Goal: Find specific page/section: Find specific page/section

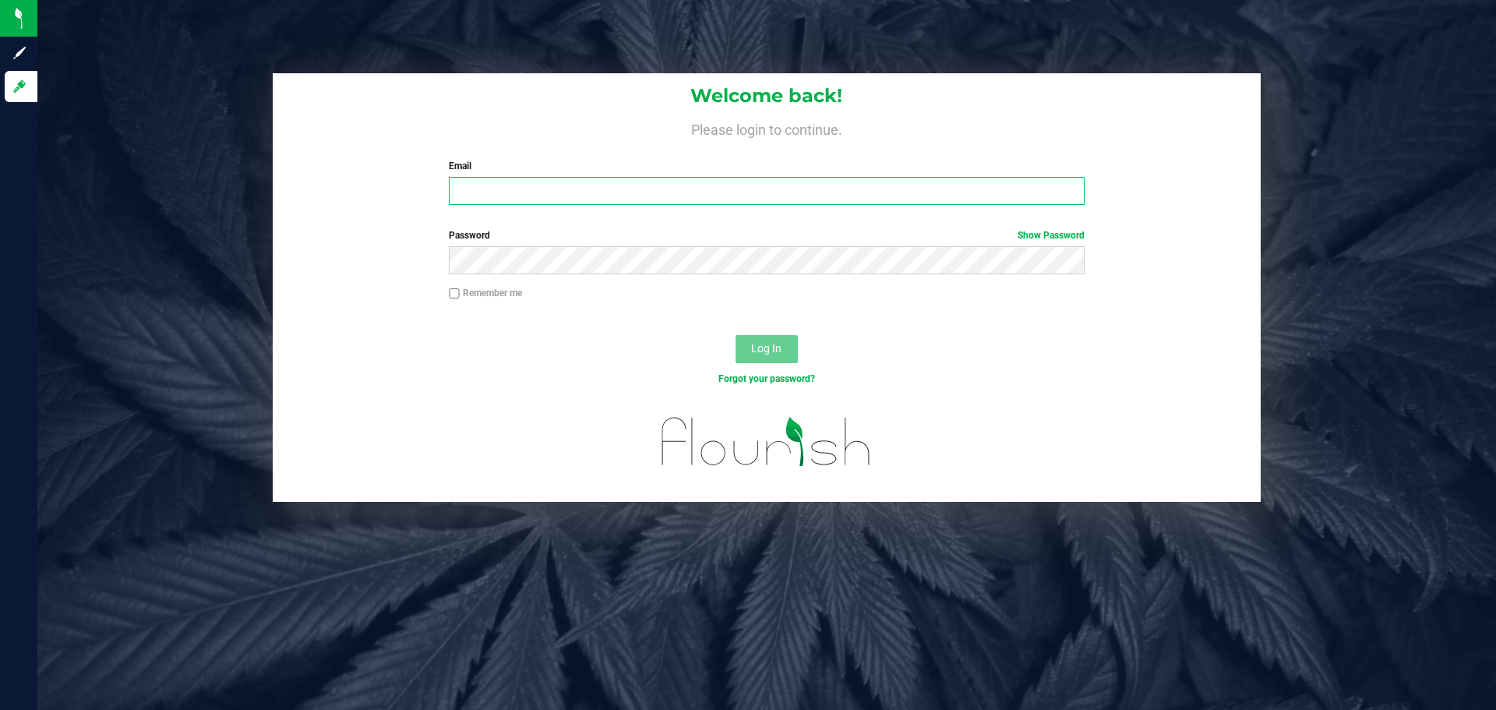
click at [613, 190] on input "Email" at bounding box center [766, 191] width 635 height 28
type input "[EMAIL_ADDRESS][DOMAIN_NAME]"
click at [736, 335] on button "Log In" at bounding box center [767, 349] width 62 height 28
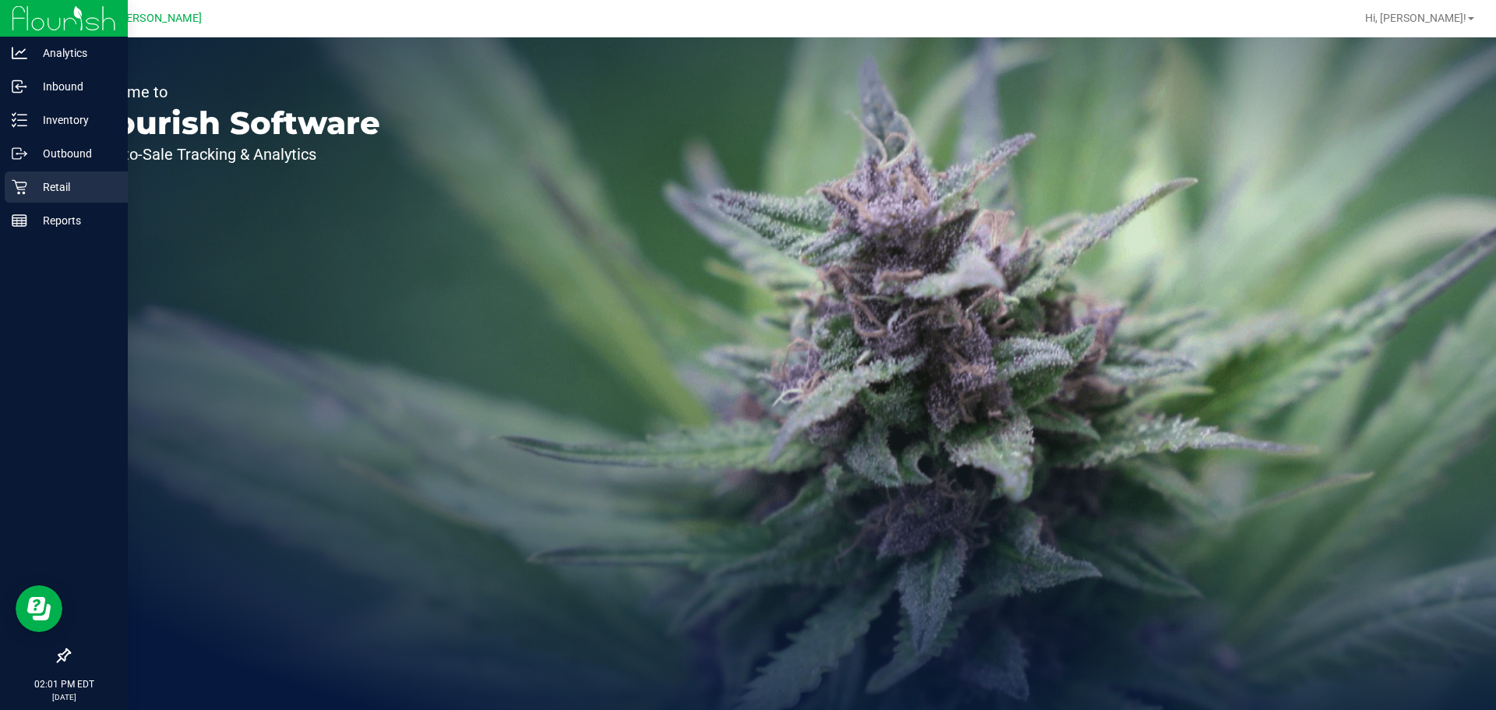
click at [48, 183] on p "Retail" at bounding box center [74, 187] width 94 height 19
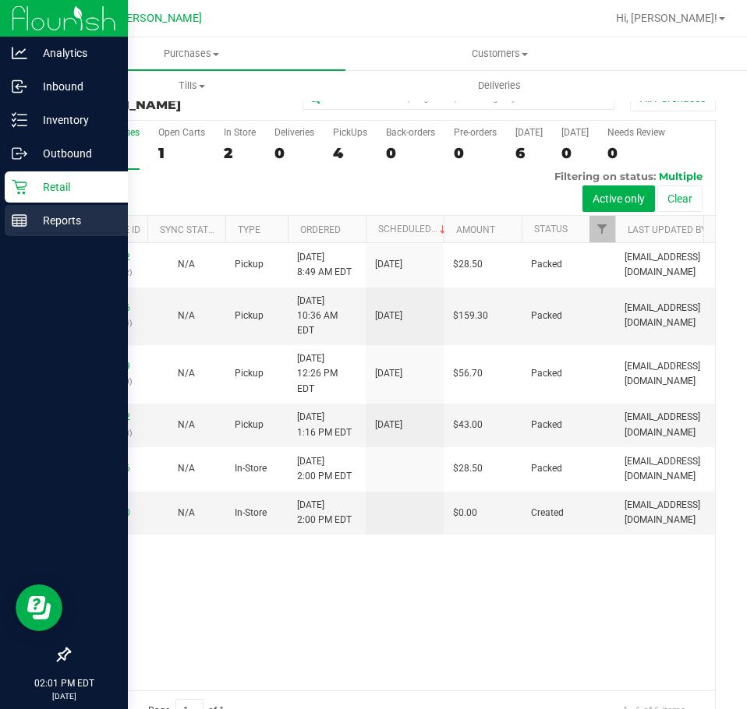
click at [43, 228] on p "Reports" at bounding box center [74, 220] width 94 height 19
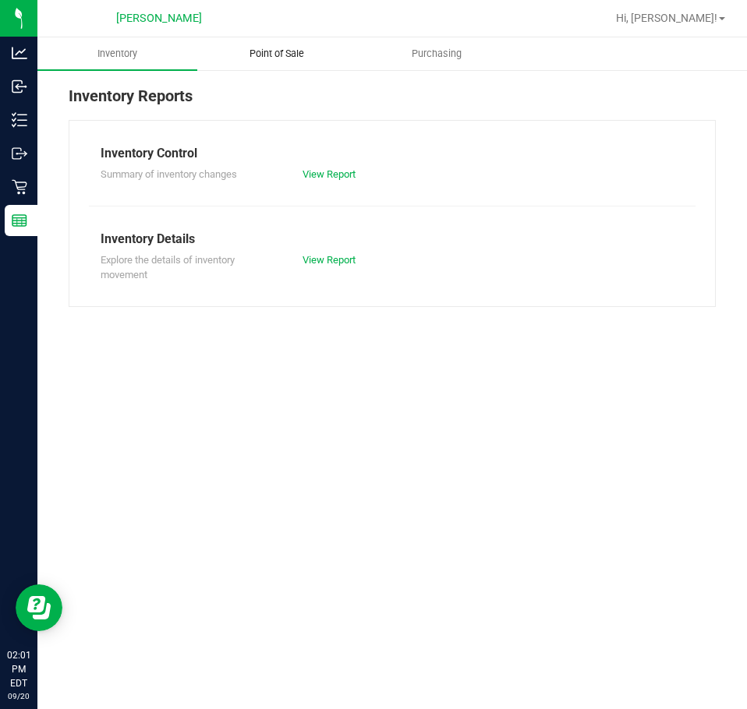
click at [284, 48] on span "Point of Sale" at bounding box center [276, 54] width 97 height 14
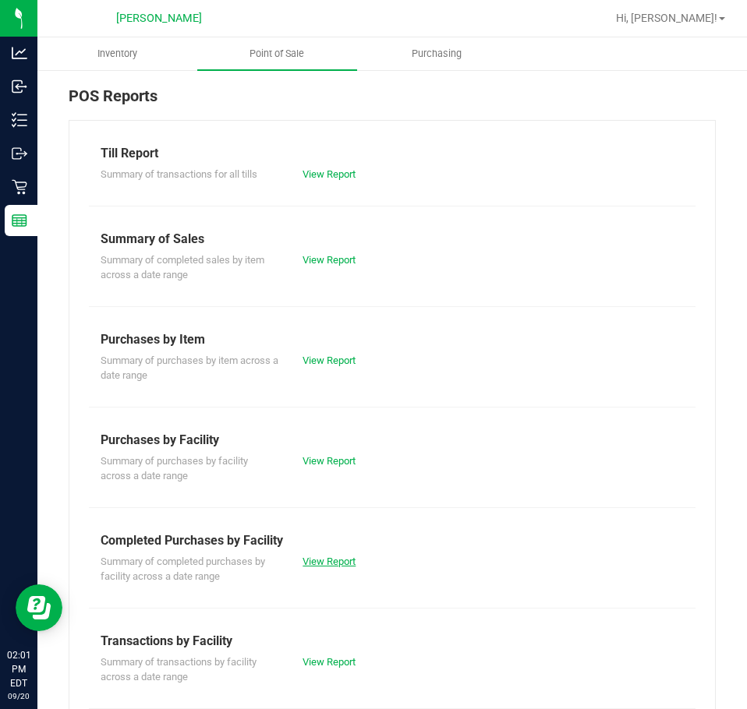
click at [334, 562] on link "View Report" at bounding box center [328, 562] width 53 height 12
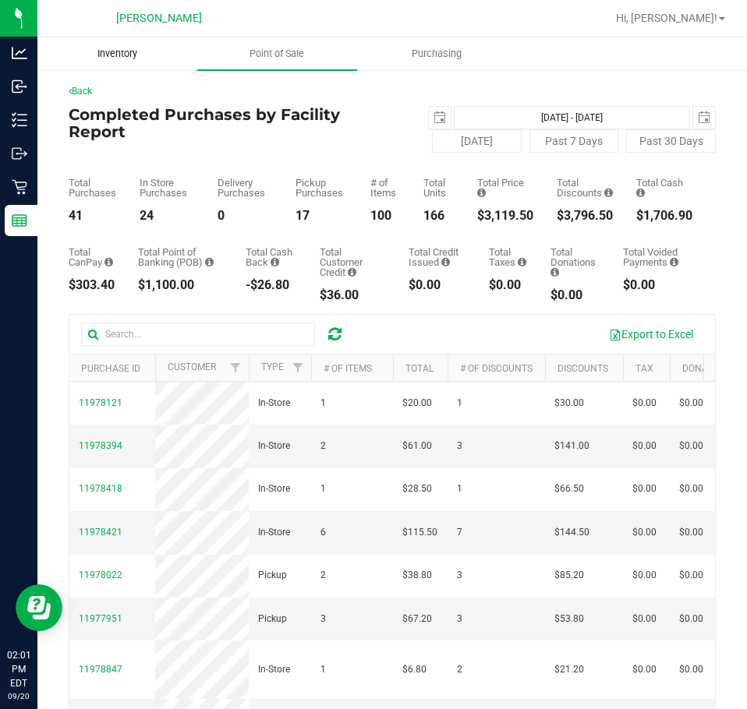
click at [137, 58] on span "Inventory" at bounding box center [117, 54] width 82 height 14
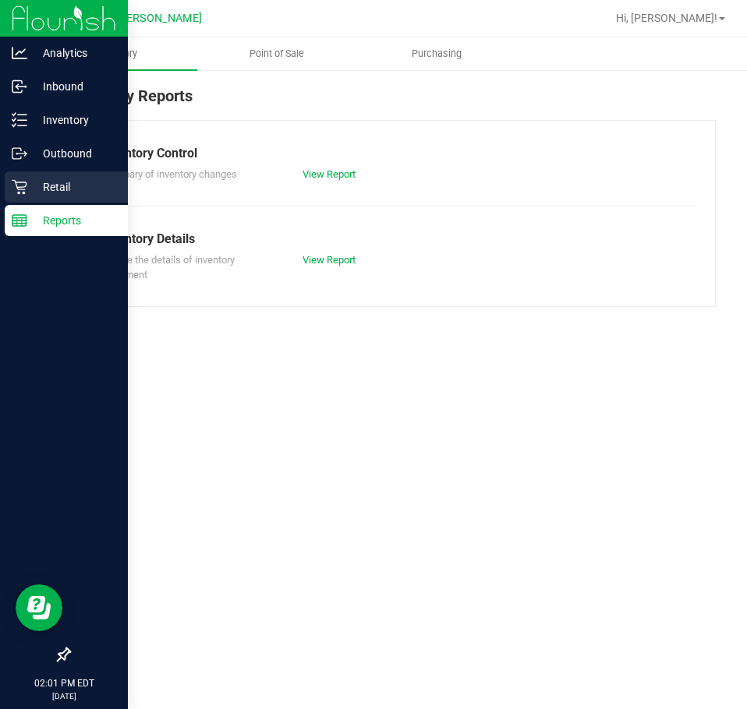
click at [103, 178] on p "Retail" at bounding box center [74, 187] width 94 height 19
